Goal: Check status: Check status

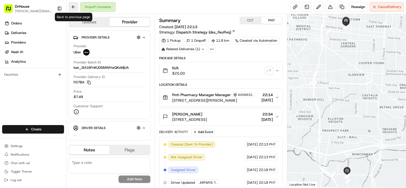
click at [71, 6] on button at bounding box center [73, 7] width 10 height 10
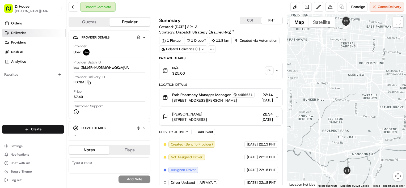
click at [27, 36] on link "Deliveries" at bounding box center [34, 33] width 64 height 8
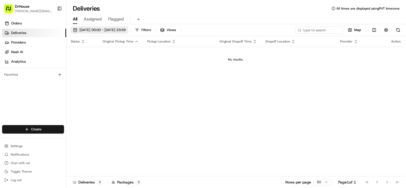
click at [126, 30] on span "20/08/2025 00:00 - 20/08/2025 23:59" at bounding box center [102, 30] width 46 height 5
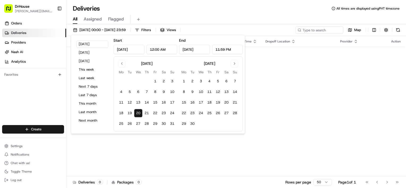
type input "Aug 20, 2025"
type input "12:00 AM"
type input "Aug 20, 2025"
type input "11:59 PM"
click at [132, 110] on button "19" at bounding box center [129, 113] width 8 height 8
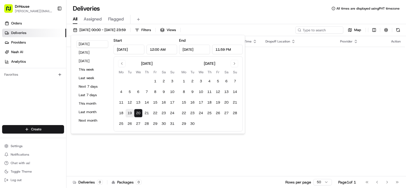
type input "Aug 19, 2025"
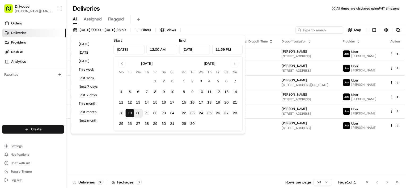
click at [245, 13] on div "All Assigned Flagged" at bounding box center [235, 18] width 339 height 11
